Goal: Transaction & Acquisition: Subscribe to service/newsletter

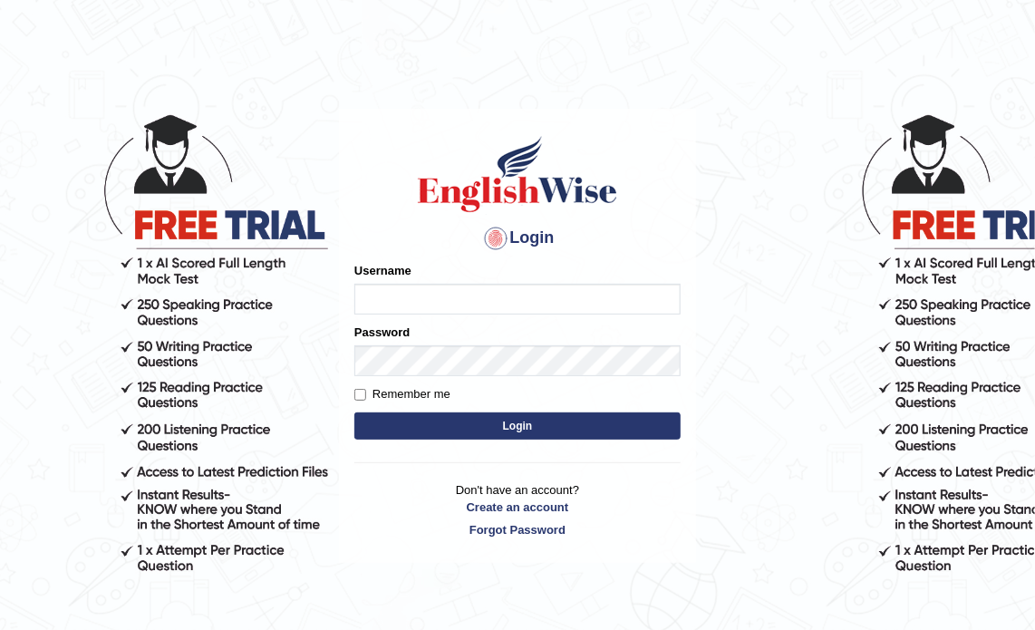
click at [391, 293] on input "Username" at bounding box center [517, 299] width 326 height 31
type input "alamnurul"
click at [522, 428] on button "Login" at bounding box center [517, 425] width 326 height 27
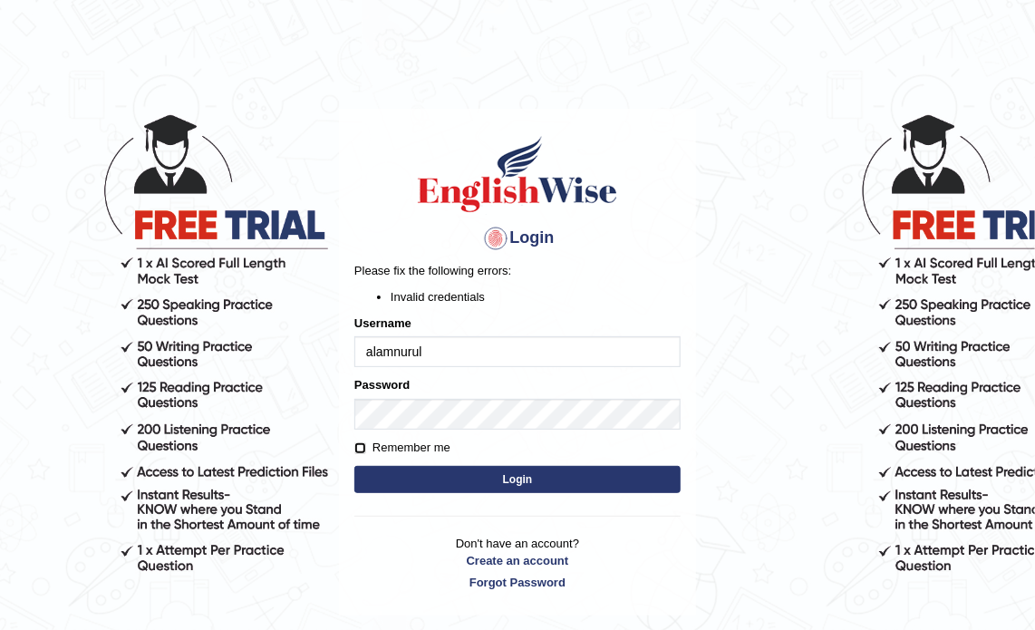
click at [359, 449] on input "Remember me" at bounding box center [360, 448] width 12 height 12
checkbox input "true"
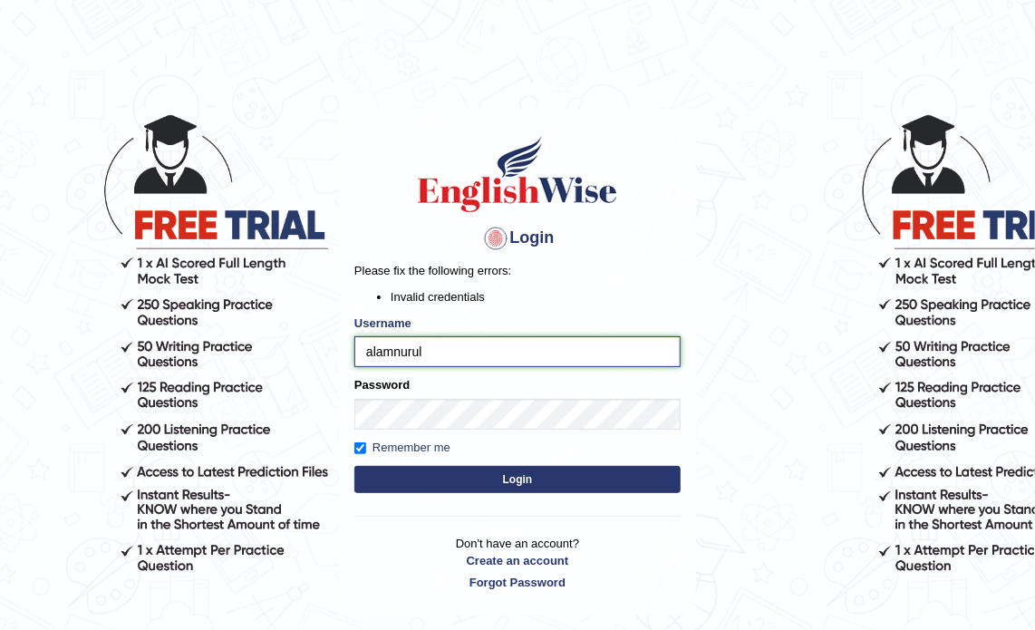
drag, startPoint x: 440, startPoint y: 351, endPoint x: 408, endPoint y: 517, distance: 169.7
click at [408, 517] on div "Login Please fix the following errors: Invalid credentials Username alamnurul P…" at bounding box center [517, 362] width 357 height 507
click at [485, 577] on link "Forgot Password" at bounding box center [517, 582] width 326 height 17
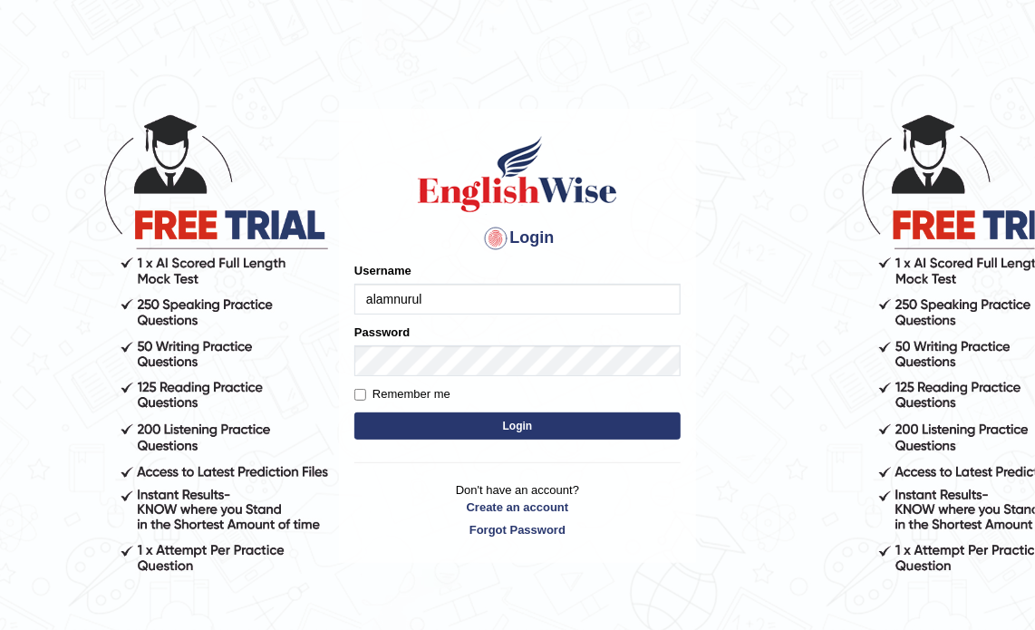
click at [414, 365] on form "Please fix the following errors: Username alamnurul Password Remember me Login" at bounding box center [517, 353] width 326 height 182
click at [521, 426] on button "Login" at bounding box center [517, 425] width 326 height 27
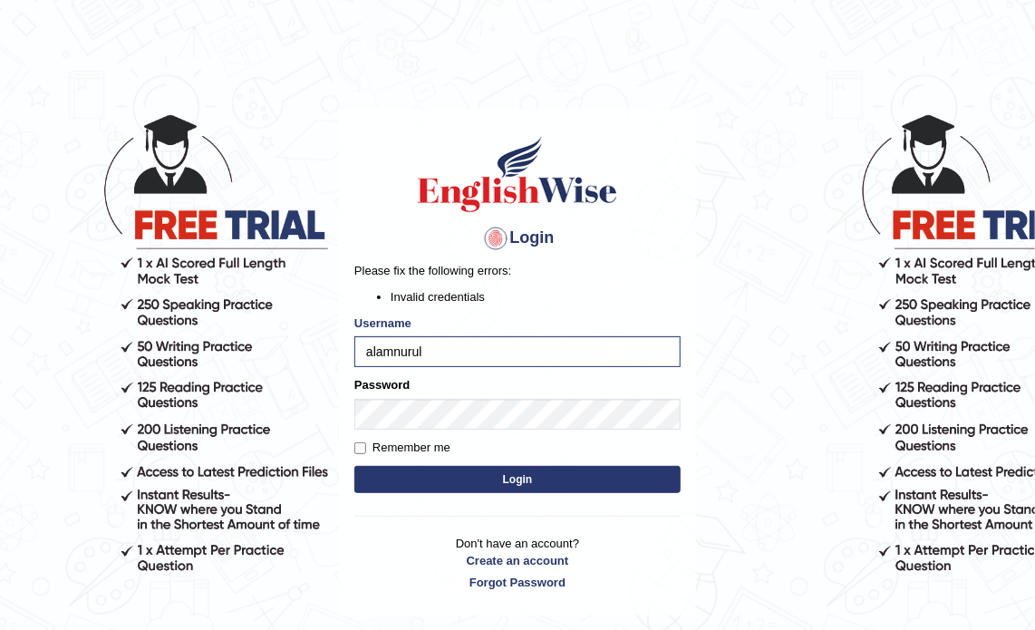
click at [522, 475] on button "Login" at bounding box center [517, 479] width 326 height 27
click at [468, 421] on form "Please fix the following errors: Invalid credentials Username alamnurul Passwor…" at bounding box center [517, 379] width 326 height 235
click at [516, 476] on button "Login" at bounding box center [517, 479] width 326 height 27
click at [517, 473] on button "Login" at bounding box center [517, 479] width 326 height 27
click at [525, 579] on link "Forgot Password" at bounding box center [517, 582] width 326 height 17
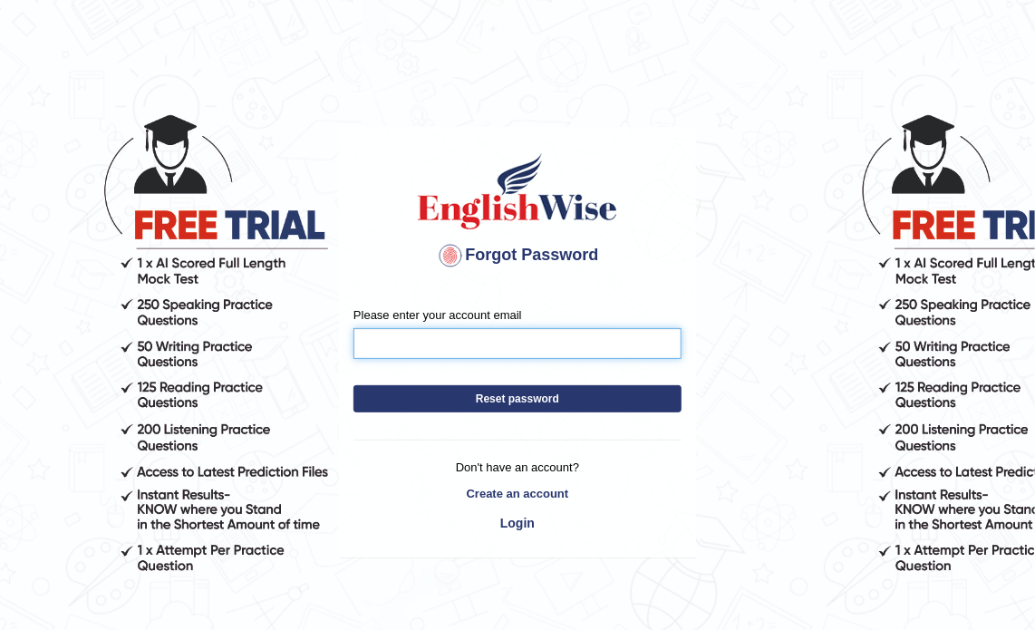
click at [507, 349] on input "Please enter your account email" at bounding box center [517, 343] width 328 height 31
type input "alamnurul17@yahoo.com"
click at [528, 394] on button "Reset password" at bounding box center [517, 398] width 328 height 27
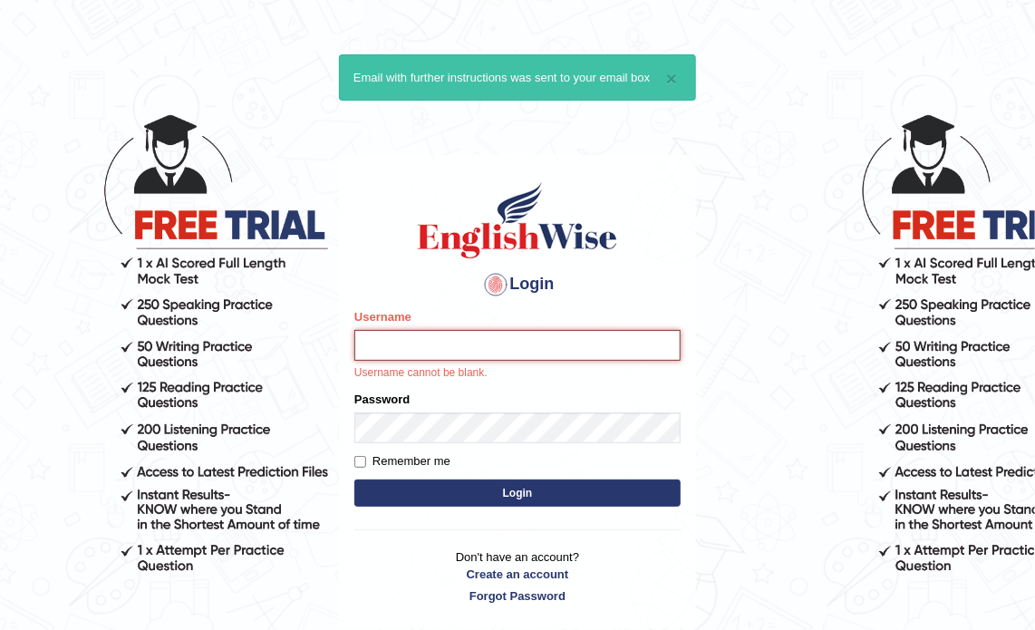
click at [481, 347] on input "Username" at bounding box center [517, 345] width 326 height 31
type input "alamnurul"
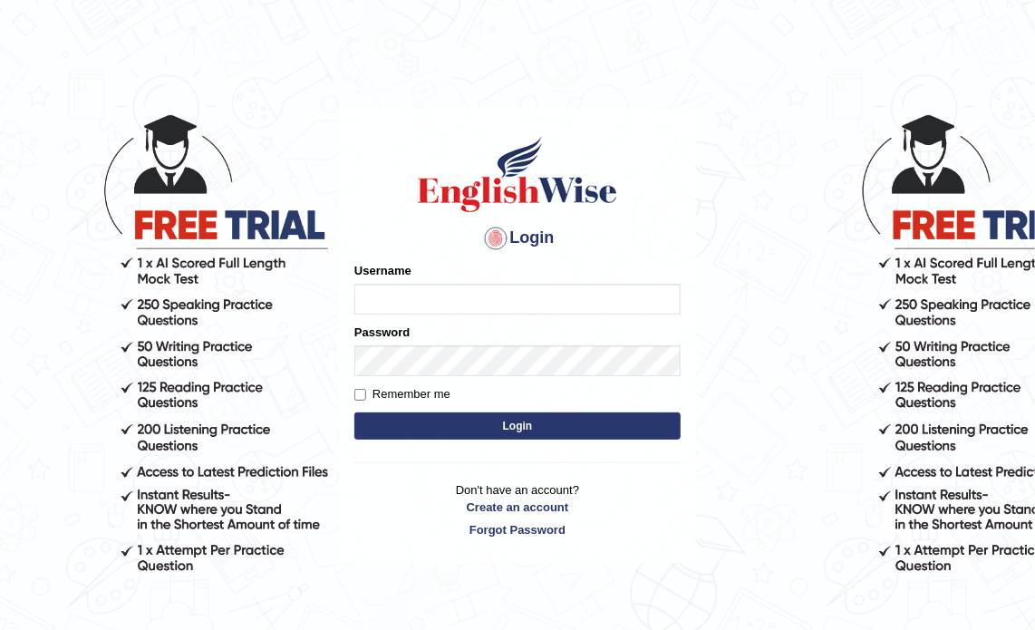
click at [414, 293] on input "Username" at bounding box center [517, 299] width 326 height 31
type input "alamnurul"
click at [498, 524] on link "Forgot Password" at bounding box center [517, 529] width 326 height 17
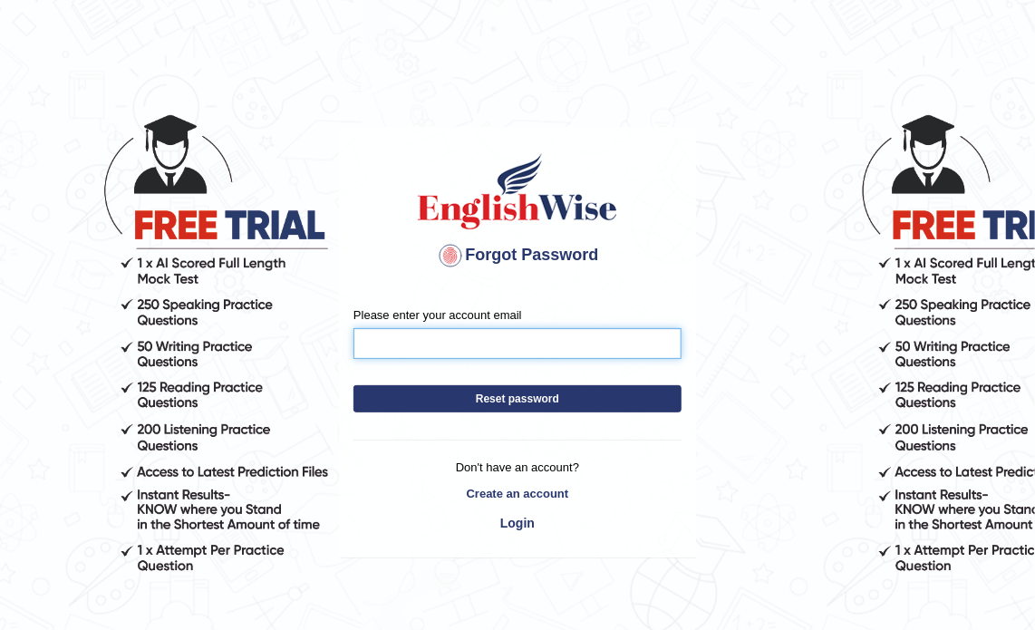
click at [420, 343] on input "Please enter your account email" at bounding box center [517, 343] width 328 height 31
type input "alamnurul17@yahoo.com"
click at [490, 391] on button "Reset password" at bounding box center [517, 398] width 328 height 27
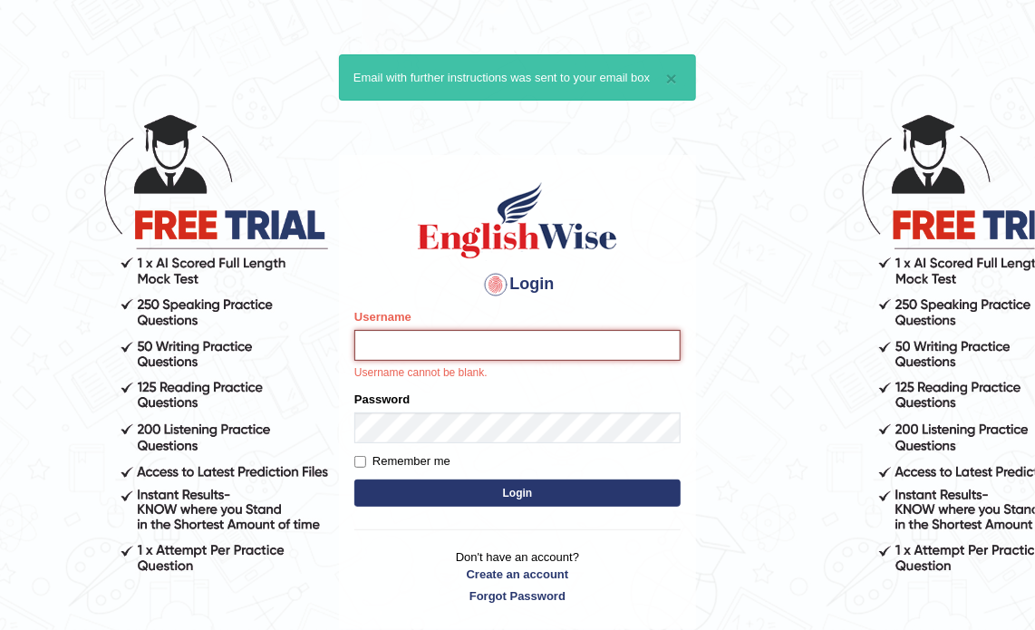
click at [467, 351] on input "Username" at bounding box center [517, 345] width 326 height 31
type input "alamnurul"
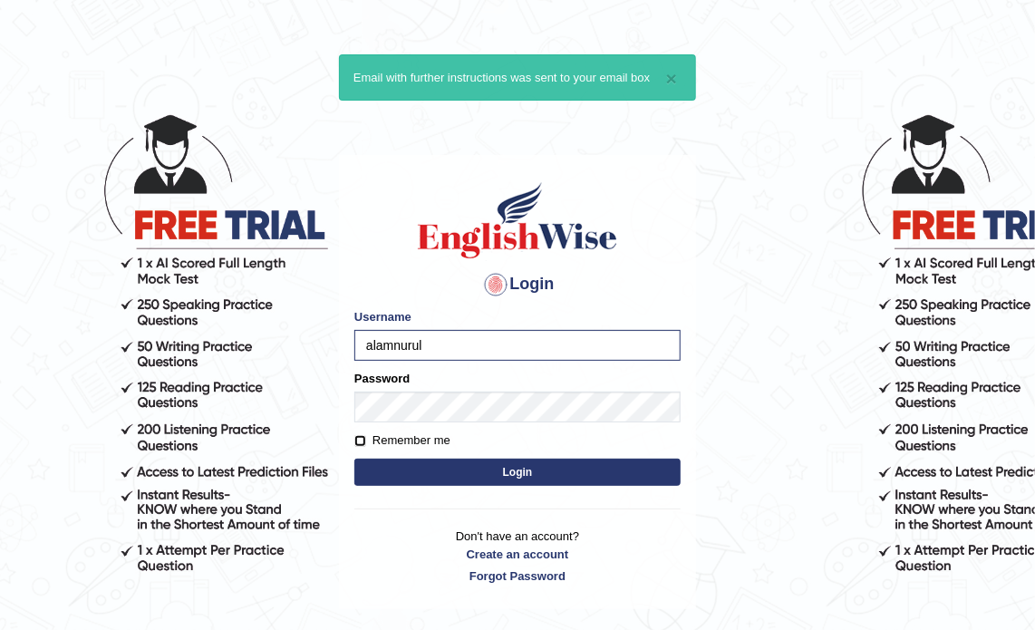
click at [360, 441] on input "Remember me" at bounding box center [360, 441] width 12 height 12
checkbox input "true"
click at [526, 469] on button "Login" at bounding box center [517, 472] width 326 height 27
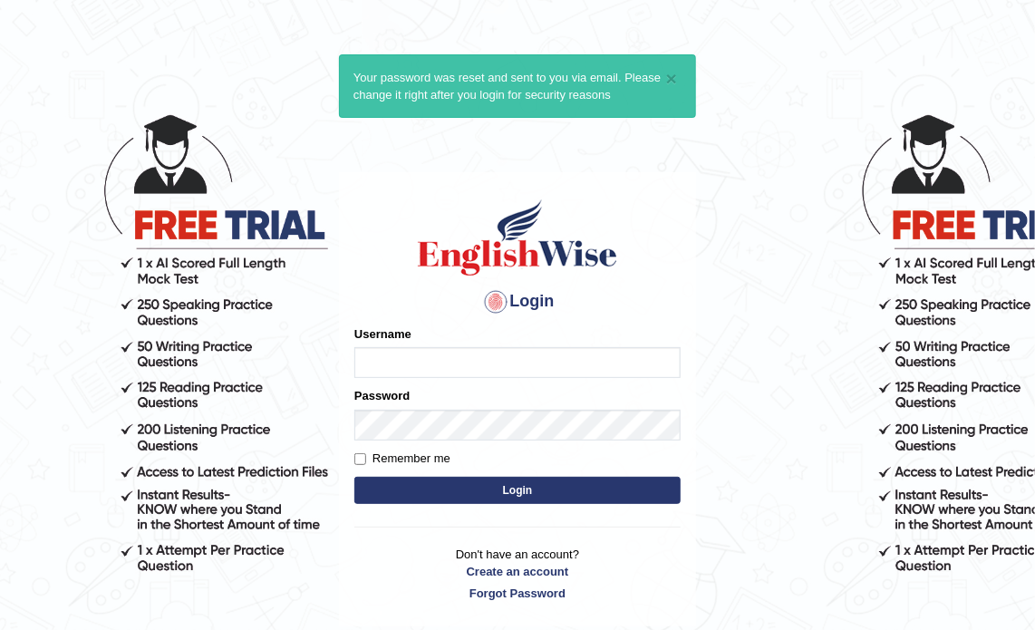
click at [394, 363] on input "Username" at bounding box center [517, 362] width 326 height 31
type input "alamnurul"
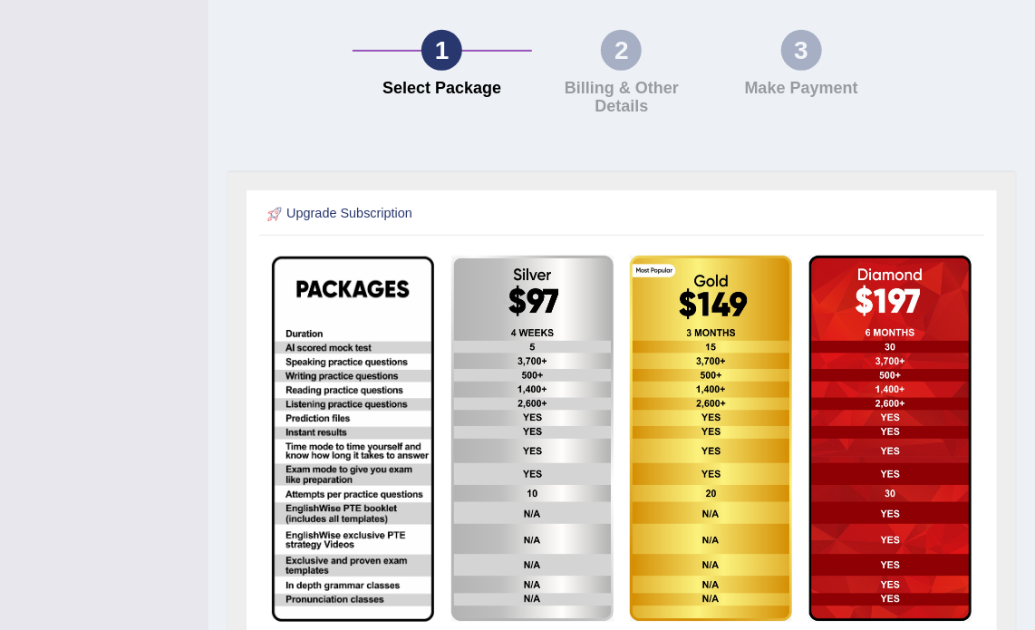
scroll to position [435, 0]
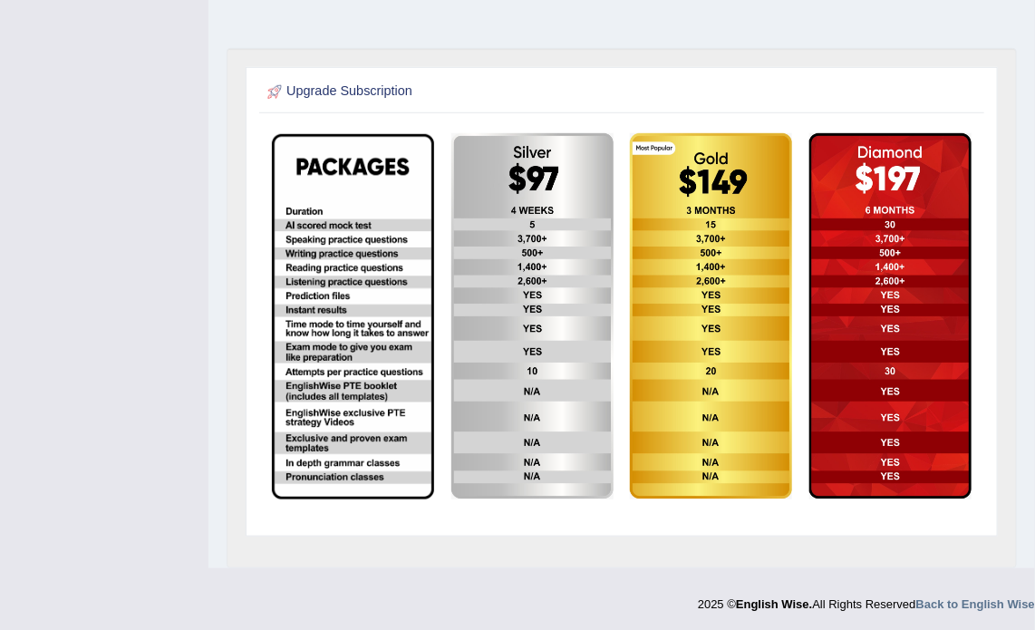
click at [324, 268] on img at bounding box center [353, 316] width 162 height 364
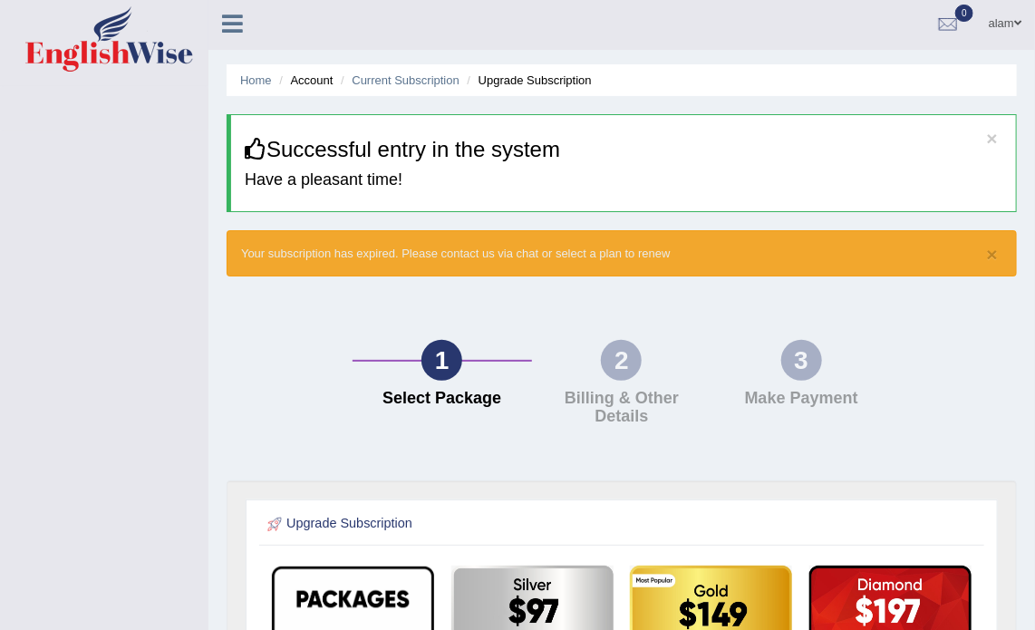
scroll to position [0, 0]
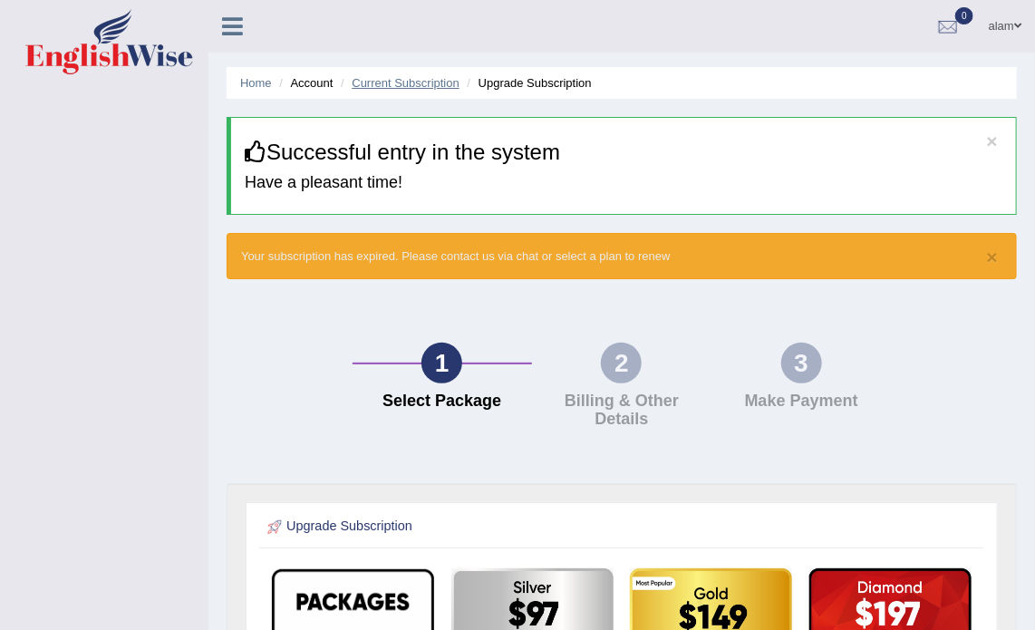
click at [387, 79] on link "Current Subscription" at bounding box center [406, 83] width 108 height 14
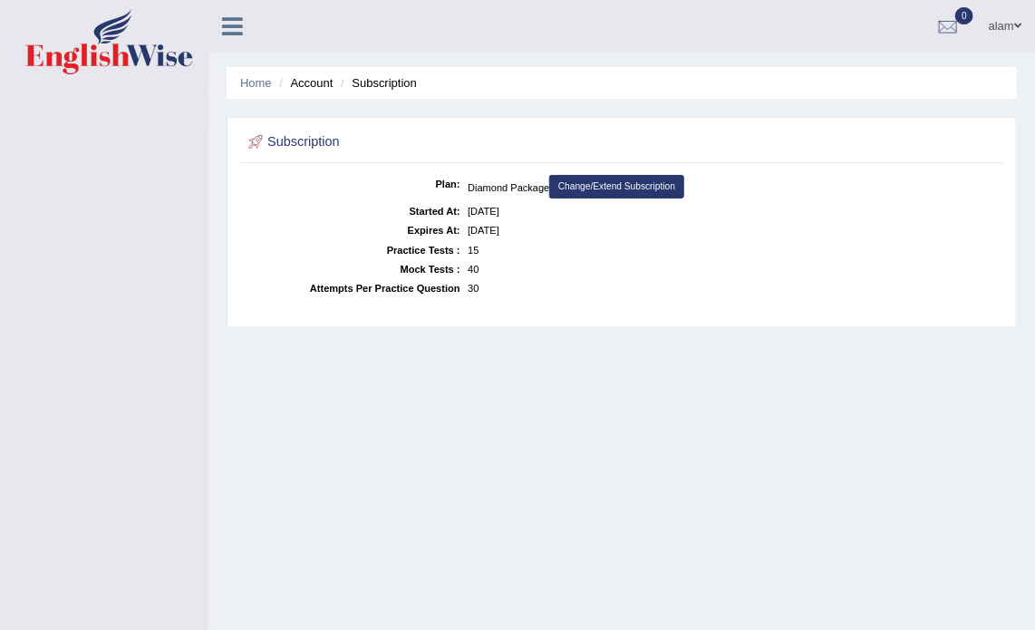
click at [319, 86] on li "Account" at bounding box center [304, 82] width 58 height 17
click at [252, 86] on link "Home" at bounding box center [256, 83] width 32 height 14
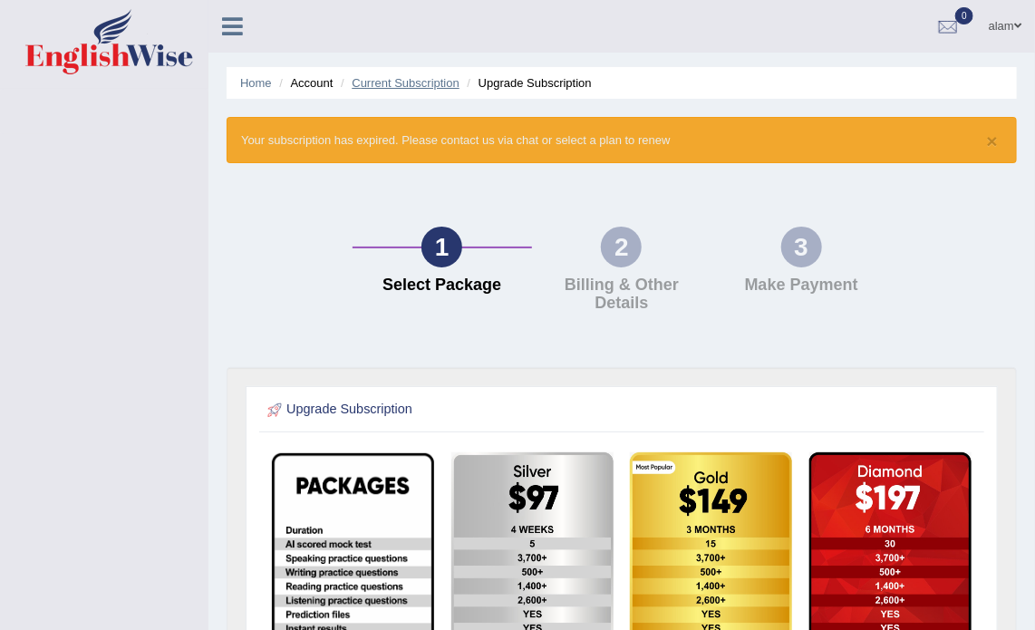
click at [406, 79] on link "Current Subscription" at bounding box center [406, 83] width 108 height 14
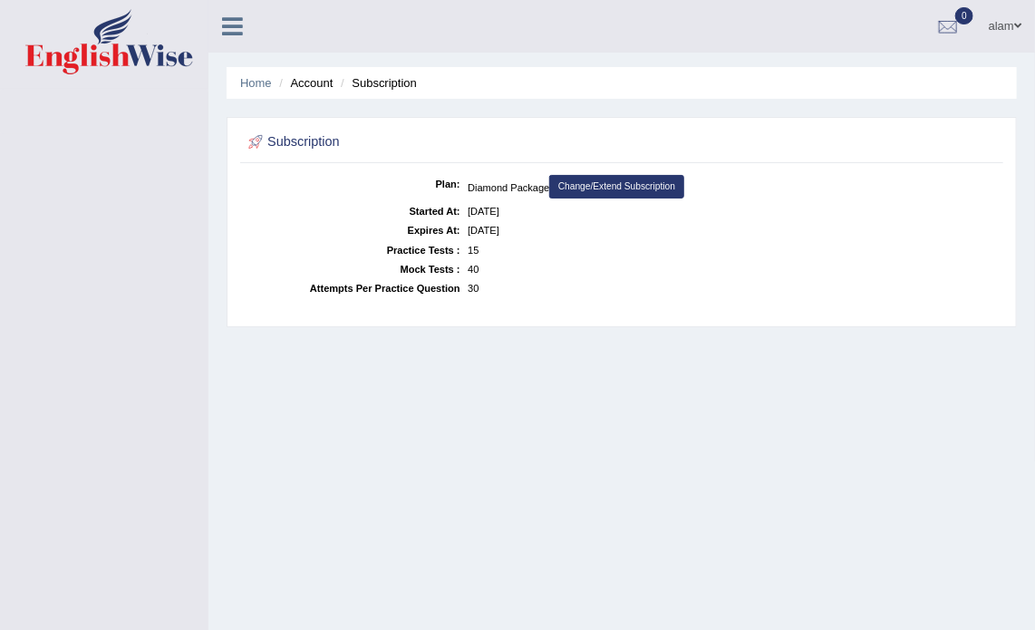
click at [613, 180] on link "Change/Extend Subscription" at bounding box center [616, 187] width 134 height 24
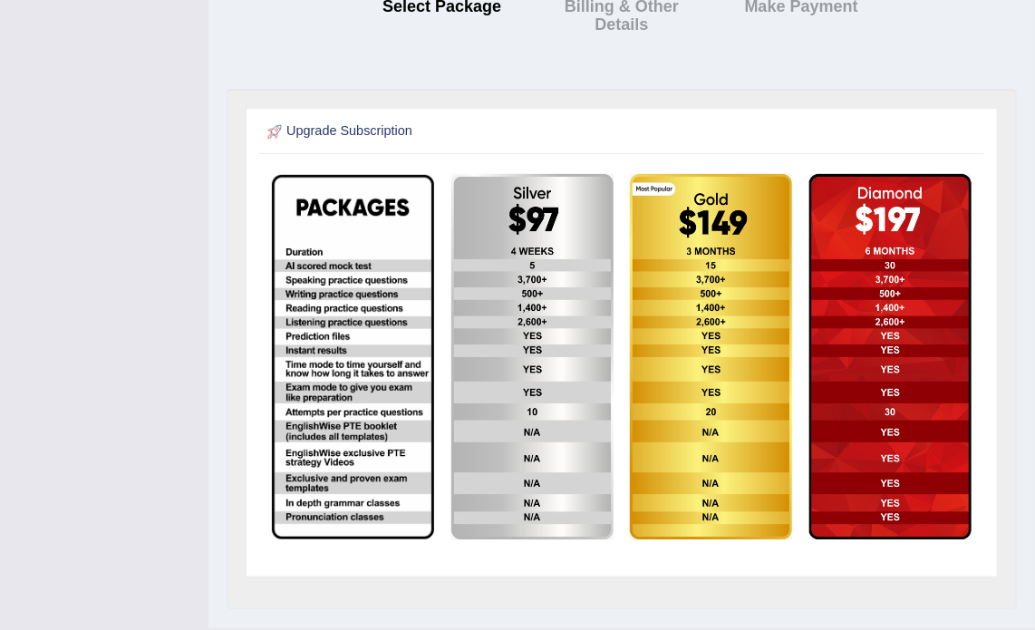
scroll to position [293, 0]
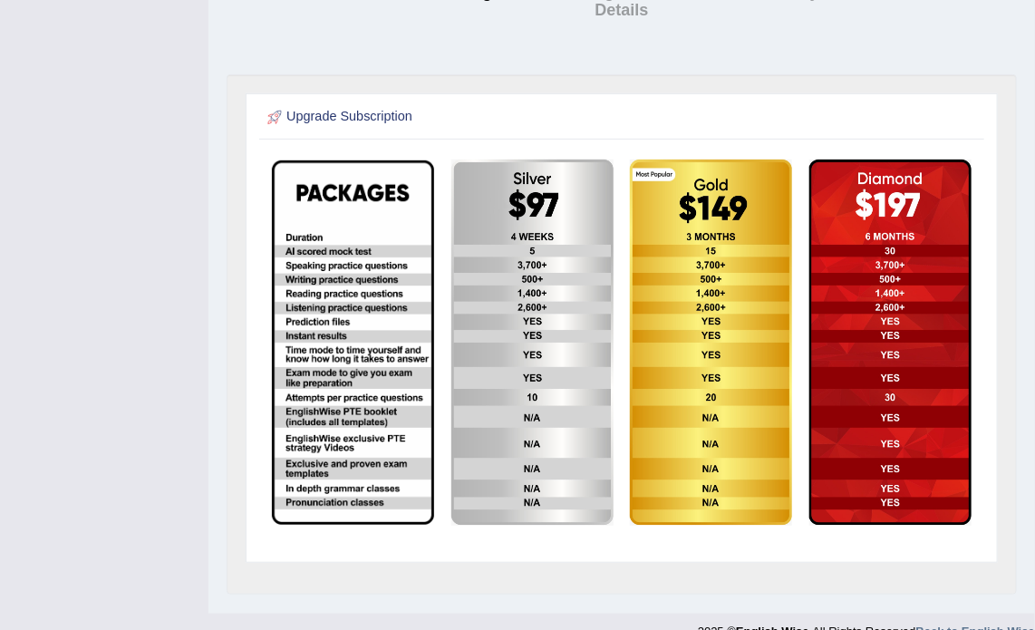
click at [513, 351] on img at bounding box center [532, 342] width 162 height 366
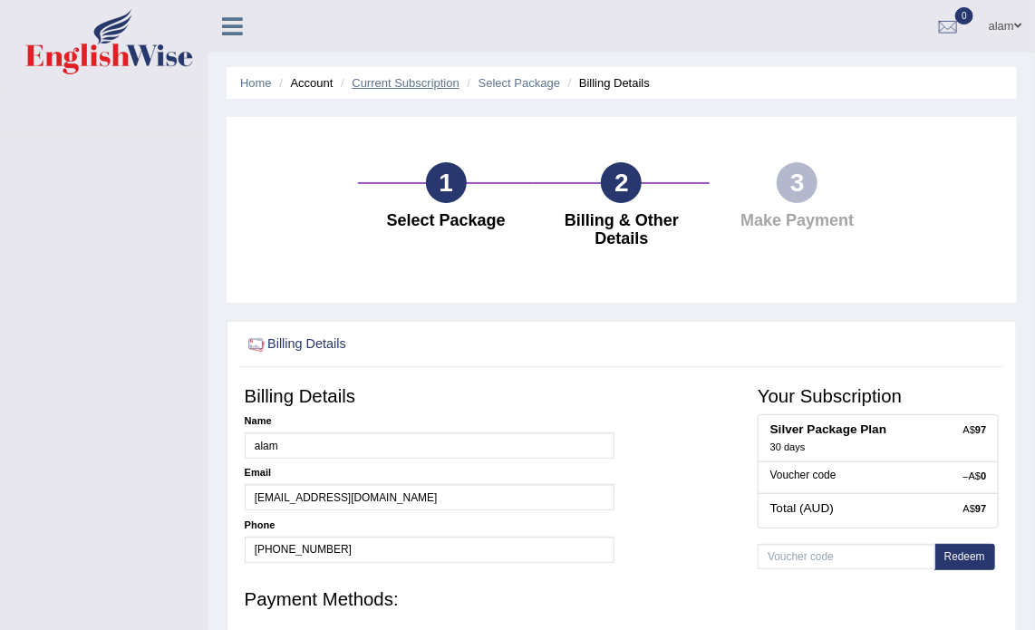
click at [408, 82] on link "Current Subscription" at bounding box center [406, 83] width 108 height 14
